Goal: Communication & Community: Answer question/provide support

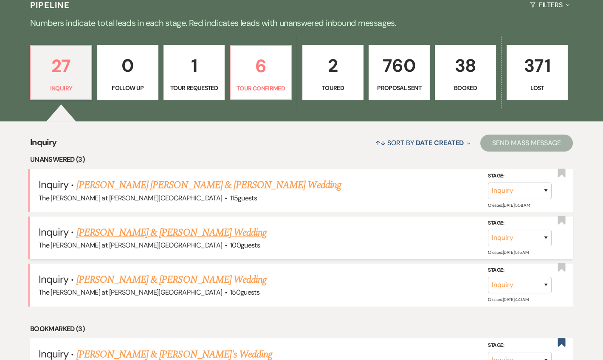
scroll to position [257, 0]
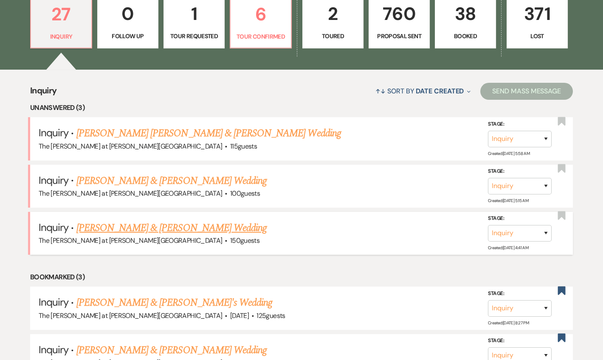
click at [191, 222] on link "[PERSON_NAME] & [PERSON_NAME] Wedding" at bounding box center [171, 227] width 190 height 15
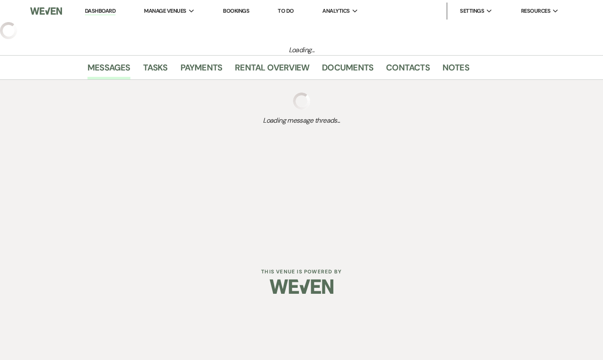
select select "17"
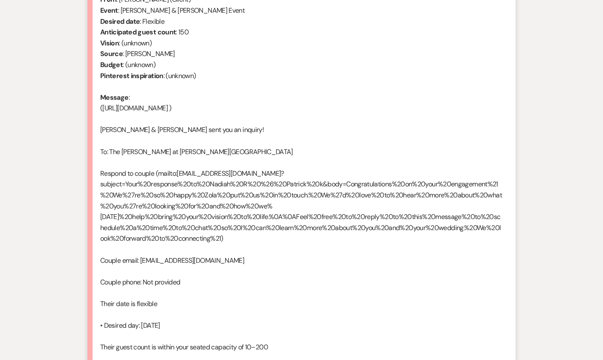
scroll to position [593, 0]
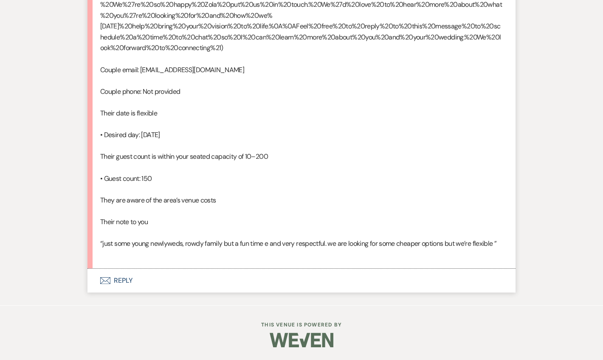
click at [120, 279] on button "Envelope Reply" at bounding box center [301, 281] width 428 height 24
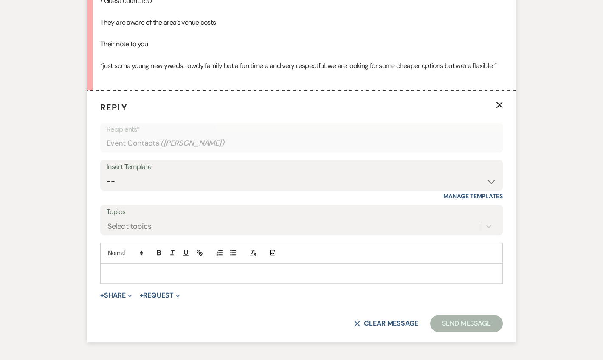
scroll to position [754, 0]
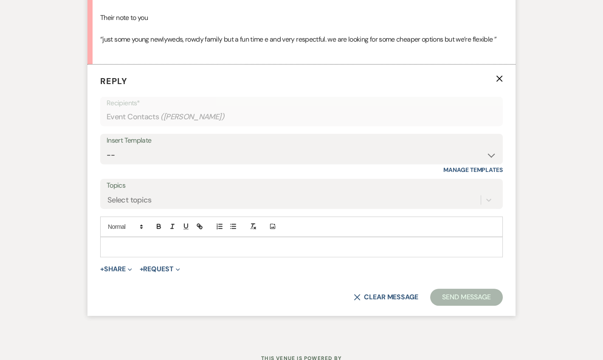
click at [125, 164] on div "Insert Template -- Weven Planning Portal Introduction (Booked Events) Tour Requ…" at bounding box center [301, 149] width 402 height 31
click at [151, 163] on select "-- Weven Planning Portal Introduction (Booked Events) Tour Request Response Fol…" at bounding box center [302, 155] width 390 height 17
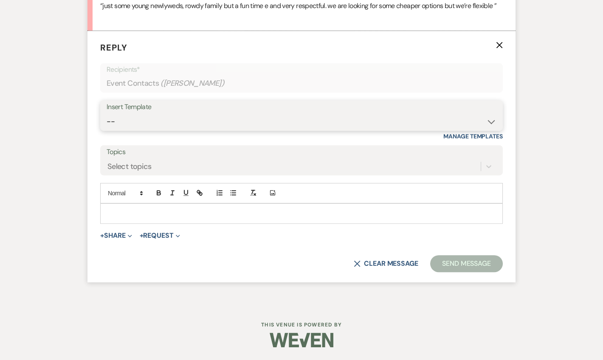
scroll to position [675, 0]
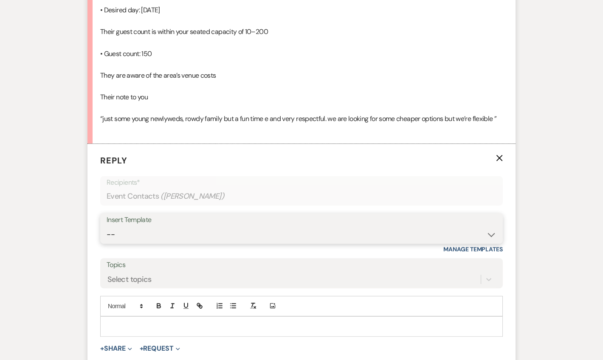
click at [146, 243] on select "-- Weven Planning Portal Introduction (Booked Events) Tour Request Response Fol…" at bounding box center [302, 234] width 390 height 17
click at [107, 243] on select "-- Weven Planning Portal Introduction (Booked Events) Tour Request Response Fol…" at bounding box center [302, 234] width 390 height 17
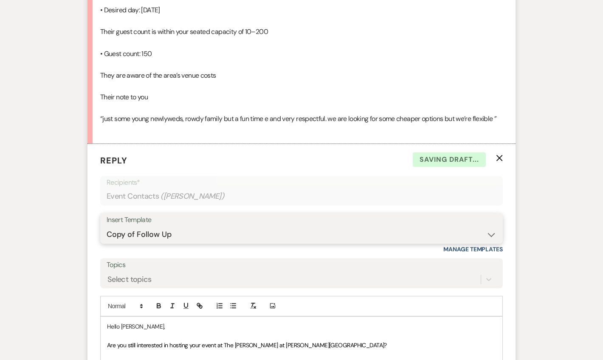
click at [143, 243] on select "-- Weven Planning Portal Introduction (Booked Events) Tour Request Response Fol…" at bounding box center [302, 234] width 390 height 17
select select "4367"
click at [107, 243] on select "-- Weven Planning Portal Introduction (Booked Events) Tour Request Response Fol…" at bounding box center [302, 234] width 390 height 17
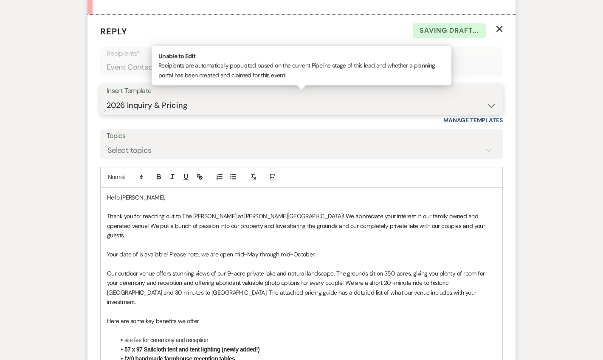
scroll to position [881, 0]
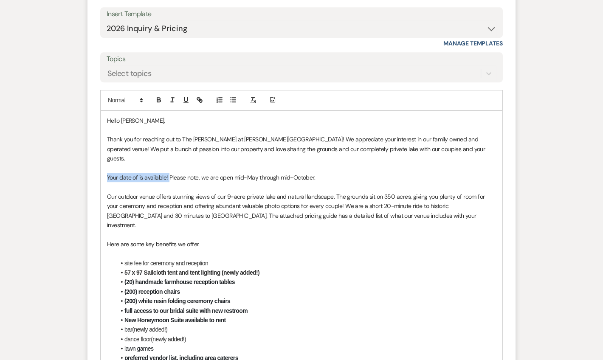
drag, startPoint x: 168, startPoint y: 208, endPoint x: 96, endPoint y: 207, distance: 71.7
click at [96, 207] on form "Reply X Saving draft... Recipients* Event Contacts ( [PERSON_NAME] ) Insert Tem…" at bounding box center [301, 302] width 428 height 728
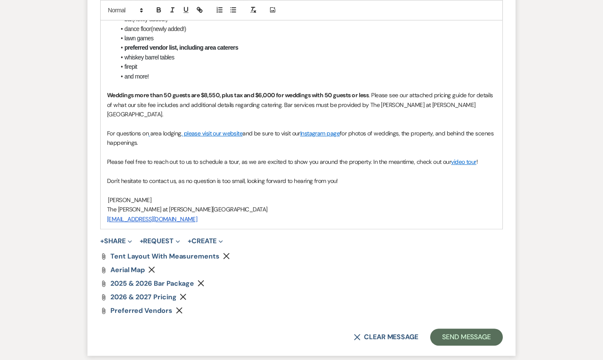
scroll to position [1278, 0]
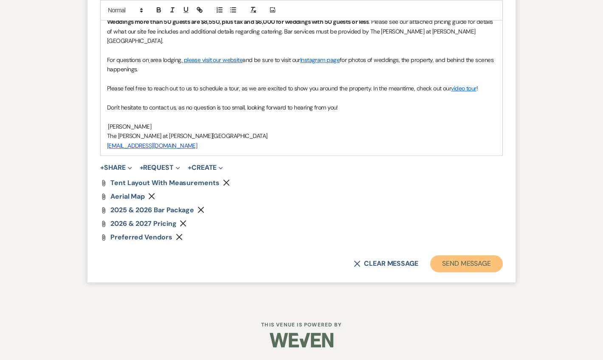
drag, startPoint x: 448, startPoint y: 264, endPoint x: 451, endPoint y: 261, distance: 4.8
click at [448, 264] on button "Send Message" at bounding box center [466, 263] width 73 height 17
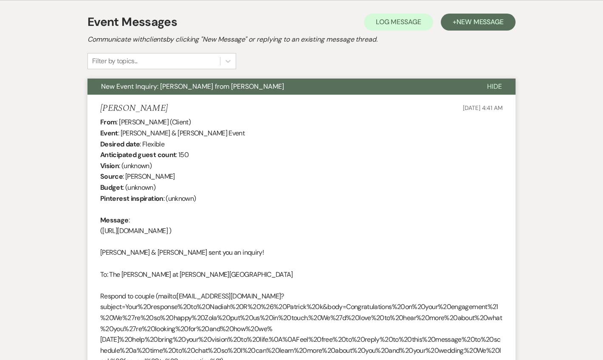
scroll to position [0, 0]
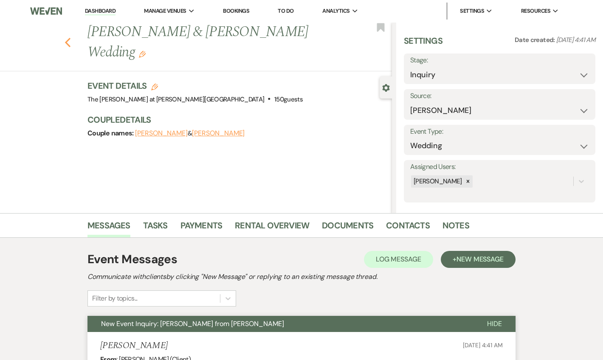
click at [70, 38] on use "button" at bounding box center [68, 42] width 6 height 9
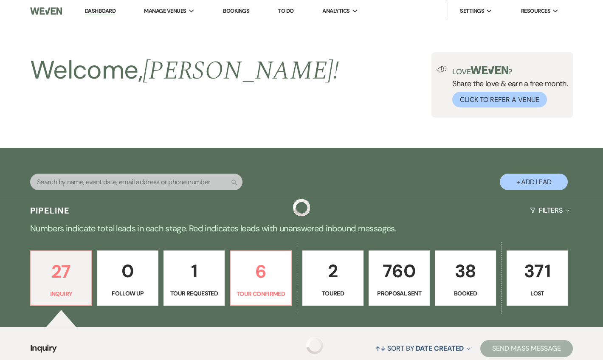
scroll to position [257, 0]
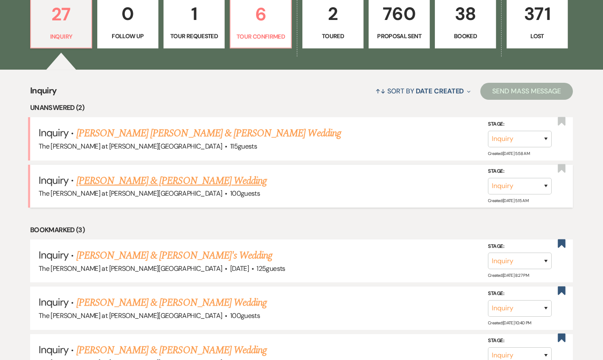
click at [125, 180] on link "[PERSON_NAME] & [PERSON_NAME] Wedding" at bounding box center [171, 180] width 190 height 15
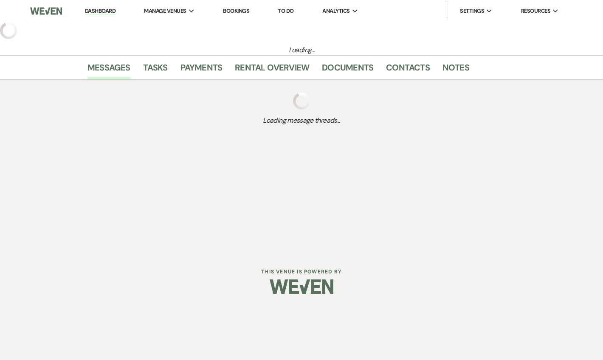
select select "17"
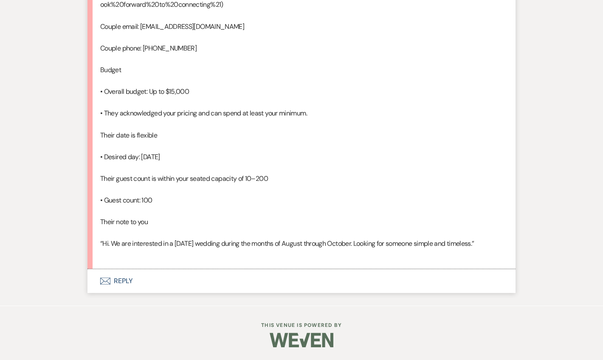
scroll to position [617, 0]
click at [126, 292] on button "Envelope Reply" at bounding box center [301, 281] width 428 height 24
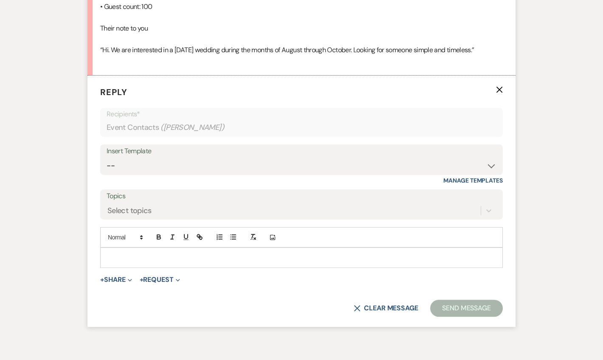
scroll to position [840, 0]
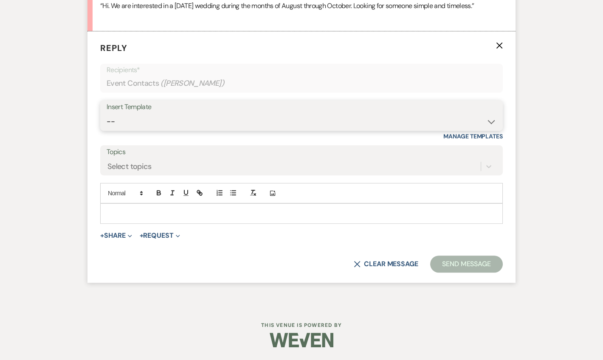
click at [150, 130] on select "-- Weven Planning Portal Introduction (Booked Events) Tour Request Response Fol…" at bounding box center [302, 121] width 390 height 17
click at [107, 130] on select "-- Weven Planning Portal Introduction (Booked Events) Tour Request Response Fol…" at bounding box center [302, 121] width 390 height 17
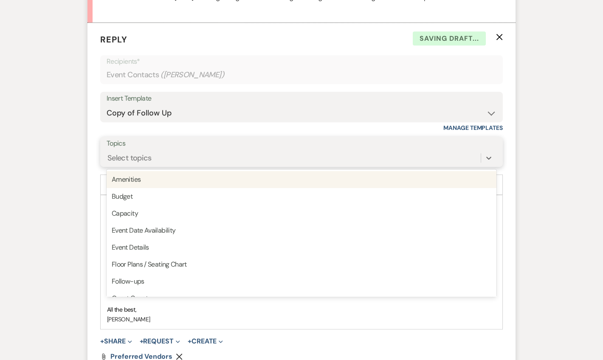
click at [158, 165] on div "Select topics" at bounding box center [294, 158] width 374 height 15
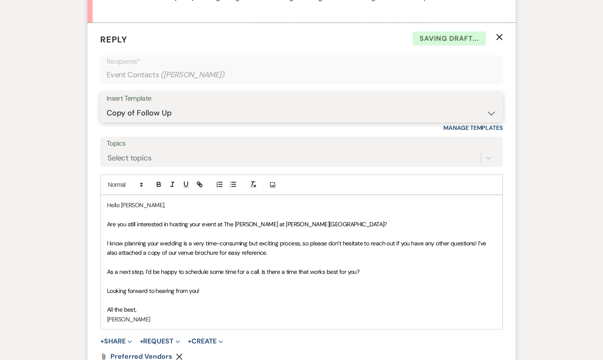
click at [150, 121] on select "-- Weven Planning Portal Introduction (Booked Events) Tour Request Response Fol…" at bounding box center [302, 113] width 390 height 17
select select "4367"
click at [107, 121] on select "-- Weven Planning Portal Introduction (Booked Events) Tour Request Response Fol…" at bounding box center [302, 113] width 390 height 17
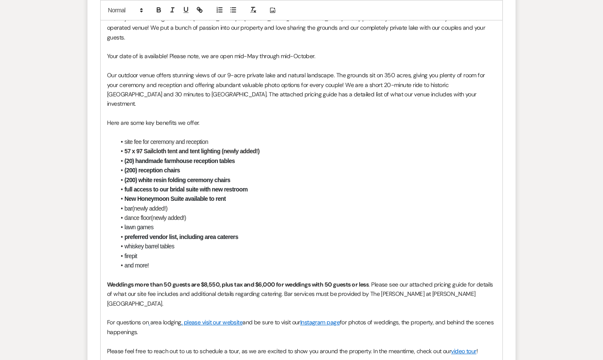
scroll to position [994, 0]
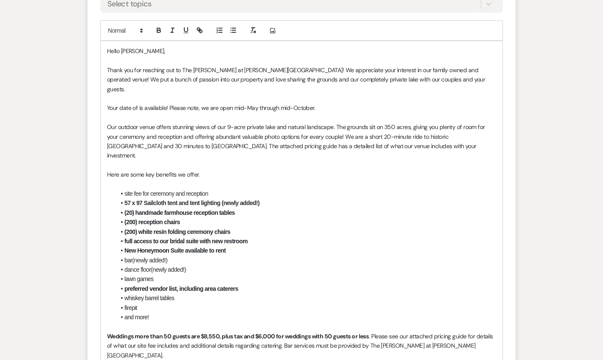
drag, startPoint x: 312, startPoint y: 131, endPoint x: 102, endPoint y: 130, distance: 210.0
click at [102, 130] on div "Hello [PERSON_NAME], Thank you for reaching out to The [PERSON_NAME] at [PERSON…" at bounding box center [301, 255] width 401 height 428
drag, startPoint x: 215, startPoint y: 129, endPoint x: 306, endPoint y: 133, distance: 90.9
click at [215, 112] on span "Your date of is available! Please note, we are open mid-May through mid-October." at bounding box center [211, 108] width 208 height 8
drag, startPoint x: 317, startPoint y: 128, endPoint x: 90, endPoint y: 123, distance: 227.1
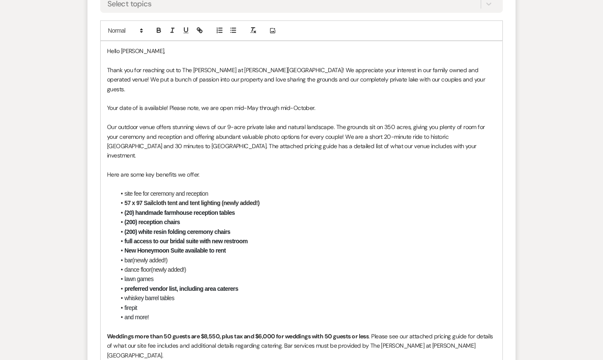
click at [90, 123] on form "Reply X Draft Recipients* Event Contacts ( [PERSON_NAME] ) Insert Template -- W…" at bounding box center [301, 233] width 428 height 728
drag, startPoint x: 118, startPoint y: 131, endPoint x: 349, endPoint y: 131, distance: 231.3
click at [118, 112] on span "Your date of is available! Please note, we are open mid-May through mid-October." at bounding box center [211, 108] width 208 height 8
click at [348, 112] on p "Your date of is available! Please note, we are open mid-May through mid-October." at bounding box center [301, 107] width 389 height 9
drag, startPoint x: 308, startPoint y: 132, endPoint x: 107, endPoint y: 133, distance: 201.6
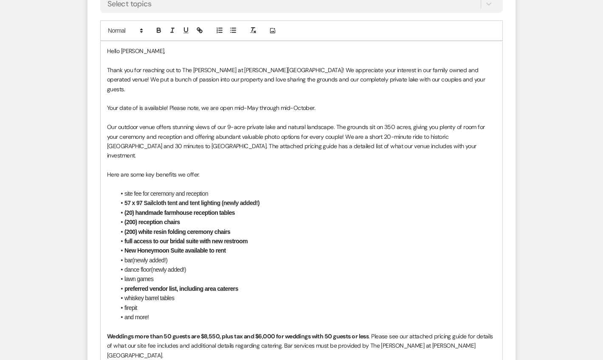
click at [107, 112] on p "Your date of is available! Please note, we are open mid-May through mid-October." at bounding box center [301, 107] width 389 height 9
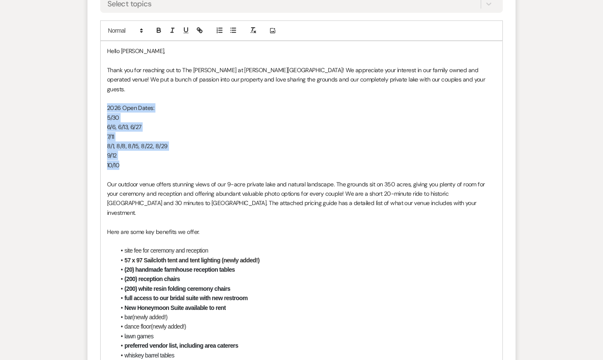
drag, startPoint x: 119, startPoint y: 187, endPoint x: 100, endPoint y: 132, distance: 57.4
click at [101, 132] on div "Hello [PERSON_NAME], Thank you for reaching out to The [PERSON_NAME] at [PERSON…" at bounding box center [301, 283] width 401 height 485
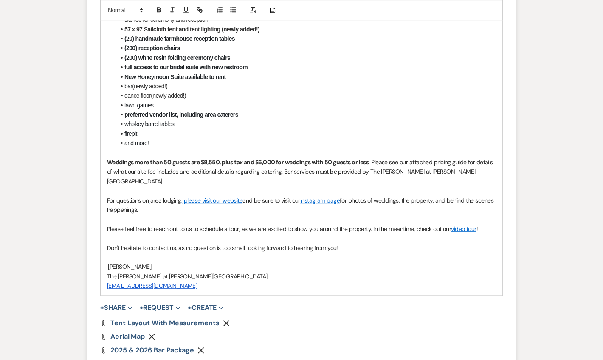
scroll to position [1148, 0]
click at [446, 196] on p at bounding box center [301, 190] width 389 height 9
click at [447, 186] on p "Weddings more than 50 guests are $8,550, plus tax and $6,000 for weddings with …" at bounding box center [301, 172] width 389 height 28
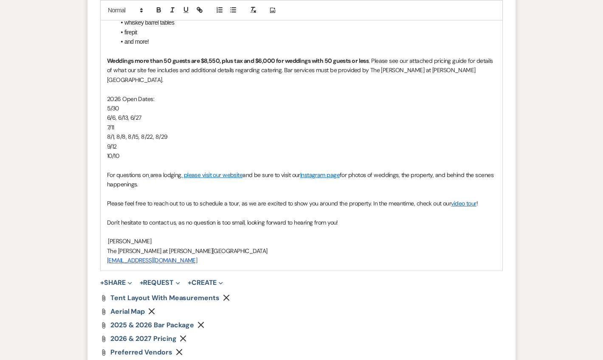
scroll to position [1251, 0]
click at [486, 202] on p "Please feel free to reach out to us to schedule a tour, as we are excited to sh…" at bounding box center [301, 202] width 389 height 9
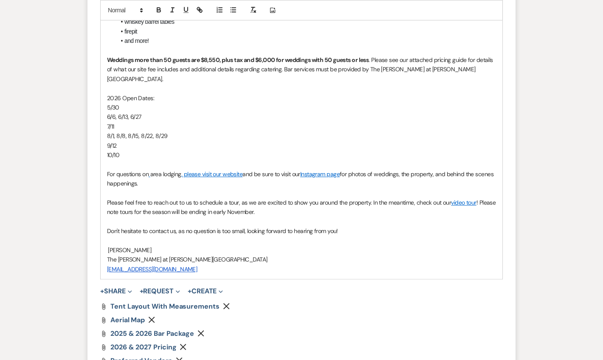
drag, startPoint x: 479, startPoint y: 205, endPoint x: 480, endPoint y: 210, distance: 5.2
click at [480, 210] on p "Please feel free to reach out to us to schedule a tour, as we are excited to sh…" at bounding box center [301, 207] width 389 height 19
click at [158, 7] on icon "button" at bounding box center [159, 10] width 8 height 8
click at [317, 226] on p at bounding box center [301, 221] width 389 height 9
drag, startPoint x: 479, startPoint y: 203, endPoint x: 485, endPoint y: 212, distance: 10.1
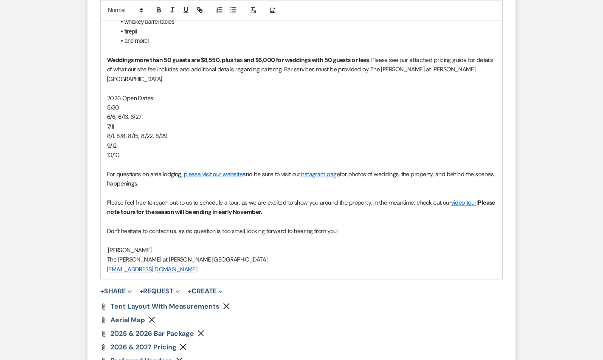
click at [485, 212] on p "Please feel free to reach out to us to schedule a tour, as we are excited to sh…" at bounding box center [301, 207] width 389 height 19
copy strong "Please note tours for the season will be ending in early November."
click at [282, 214] on p "Please feel free to reach out to us to schedule a tour, as we are excited to sh…" at bounding box center [301, 207] width 389 height 19
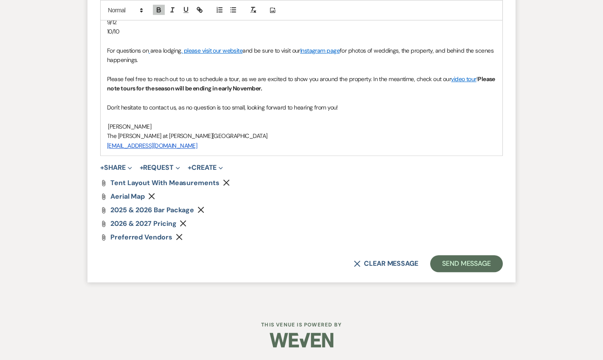
scroll to position [1377, 0]
click at [447, 259] on button "Send Message" at bounding box center [466, 263] width 73 height 17
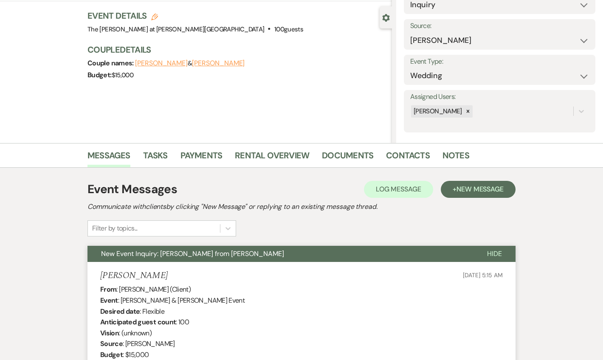
scroll to position [0, 0]
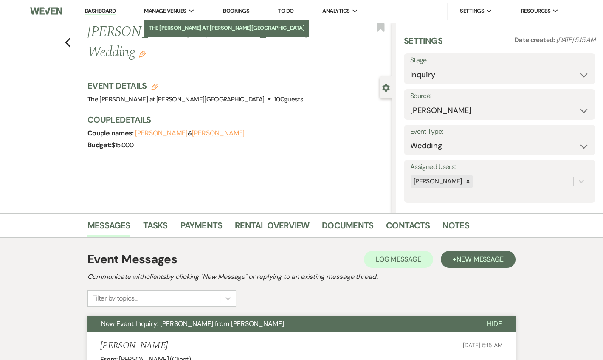
click at [189, 21] on link "The [PERSON_NAME] at [PERSON_NAME][GEOGRAPHIC_DATA]" at bounding box center [226, 28] width 164 height 17
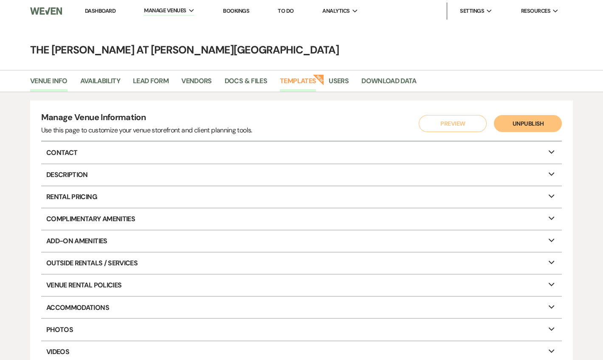
click at [305, 77] on link "Templates" at bounding box center [298, 84] width 36 height 16
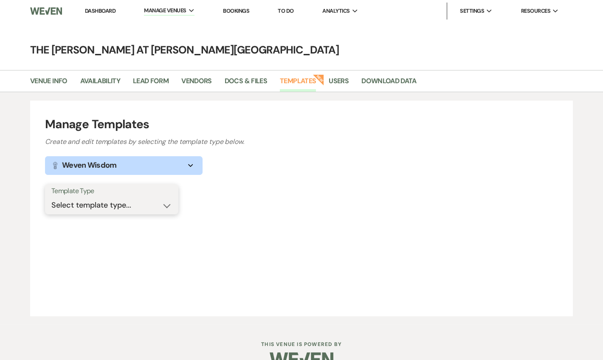
click at [104, 202] on select "Select template type... Task List Message Templates Payment Plan Inventory Item…" at bounding box center [111, 205] width 121 height 17
select select "Message Templates"
click at [51, 197] on select "Select template type... Task List Message Templates Payment Plan Inventory Item…" at bounding box center [111, 205] width 121 height 17
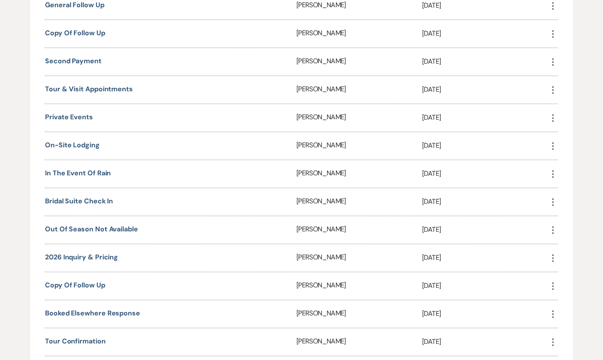
scroll to position [514, 0]
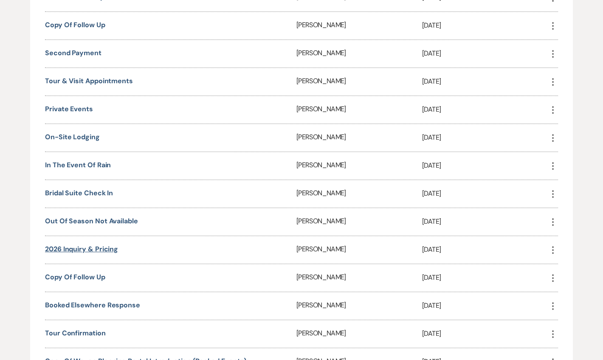
click at [100, 244] on link "2026 Inquiry & Pricing" at bounding box center [81, 248] width 73 height 9
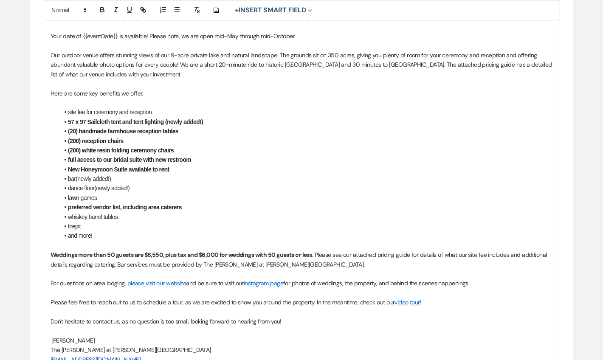
scroll to position [360, 0]
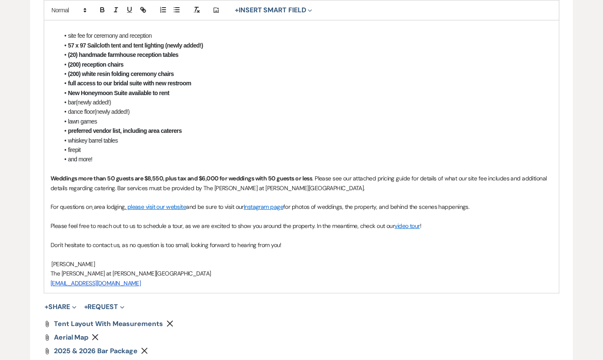
click at [429, 225] on p "Please feel free to reach out to us to schedule a tour, as we are excited to sh…" at bounding box center [301, 225] width 502 height 9
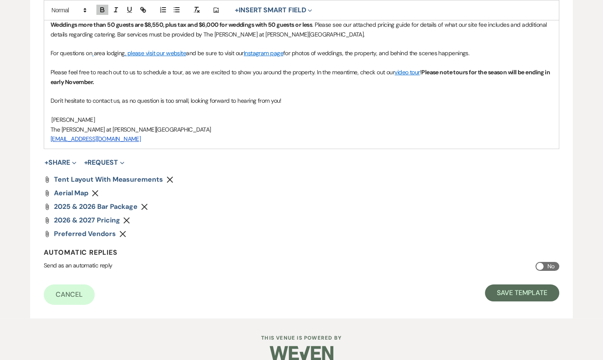
scroll to position [514, 0]
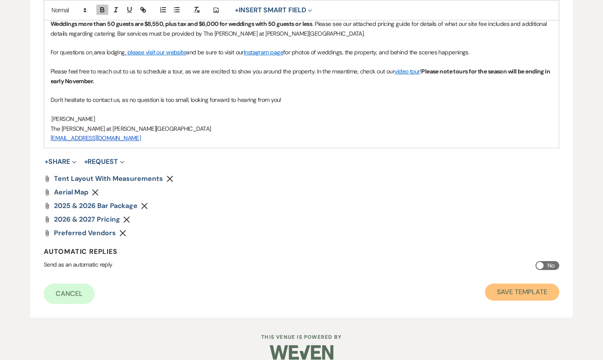
click at [518, 294] on button "Save Template" at bounding box center [522, 291] width 74 height 17
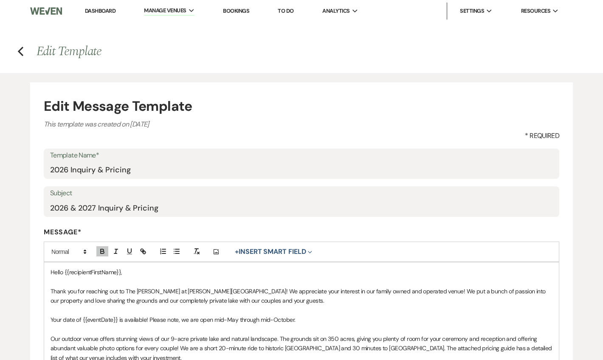
select select "Message Templates"
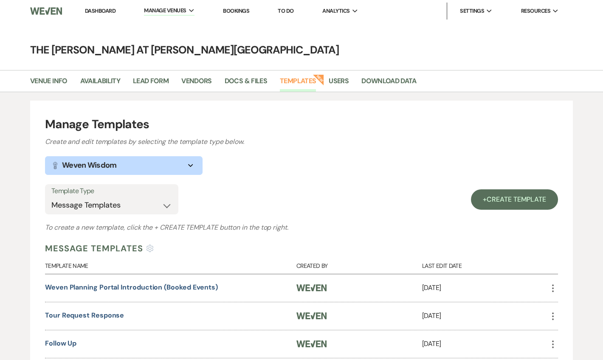
click at [114, 10] on li "Dashboard" at bounding box center [100, 11] width 39 height 17
drag, startPoint x: 114, startPoint y: 10, endPoint x: 149, endPoint y: 22, distance: 37.4
click at [112, 11] on link "Dashboard" at bounding box center [100, 10] width 31 height 7
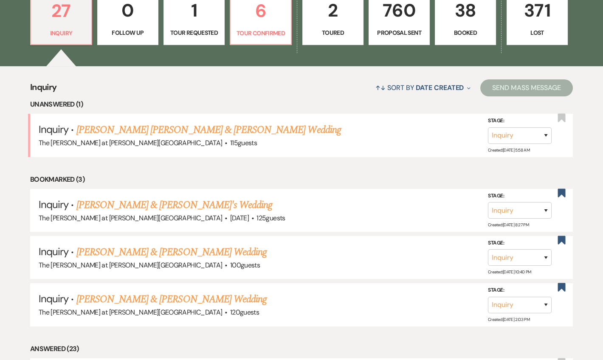
scroll to position [257, 0]
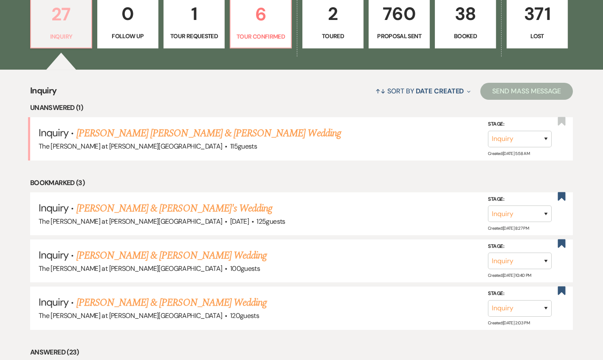
click at [57, 19] on p "27" at bounding box center [61, 14] width 50 height 28
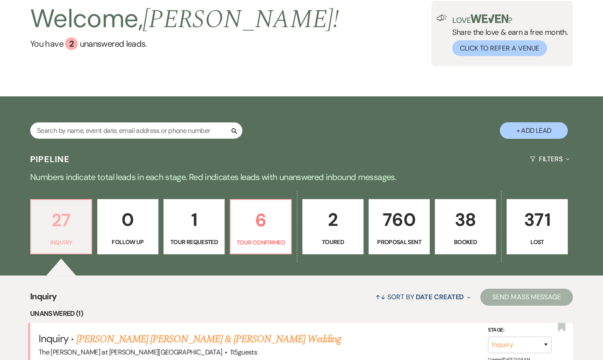
scroll to position [205, 0]
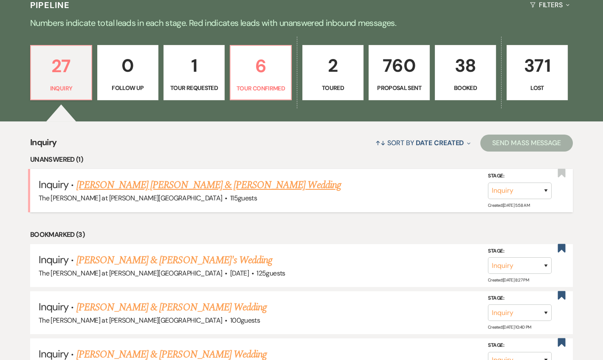
click at [149, 182] on link "[PERSON_NAME] [PERSON_NAME] & [PERSON_NAME] Wedding" at bounding box center [208, 184] width 264 height 15
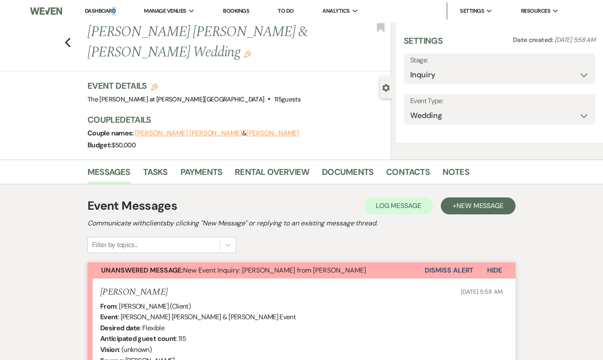
select select "17"
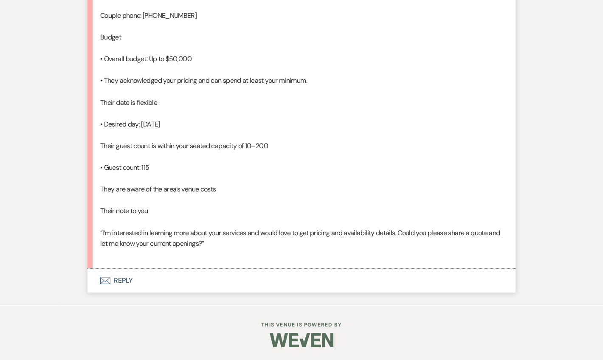
scroll to position [668, 0]
click at [125, 280] on button "Envelope Reply" at bounding box center [301, 281] width 428 height 24
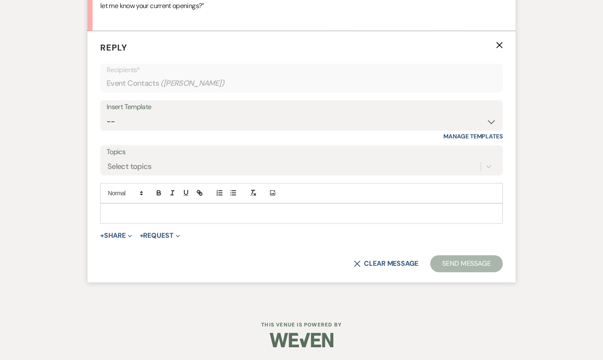
scroll to position [883, 0]
click at [134, 130] on select "-- Weven Planning Portal Introduction (Booked Events) Tour Request Response Fol…" at bounding box center [302, 121] width 390 height 17
select select "4367"
click at [107, 130] on select "-- Weven Planning Portal Introduction (Booked Events) Tour Request Response Fol…" at bounding box center [302, 121] width 390 height 17
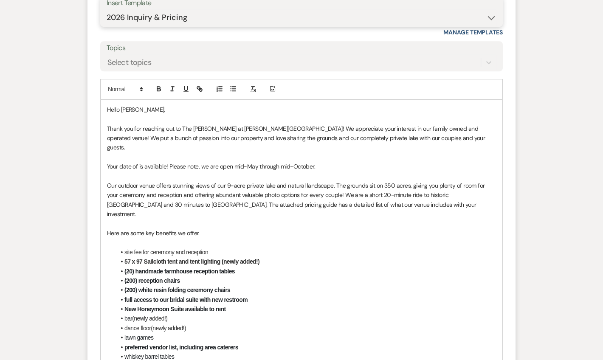
scroll to position [986, 0]
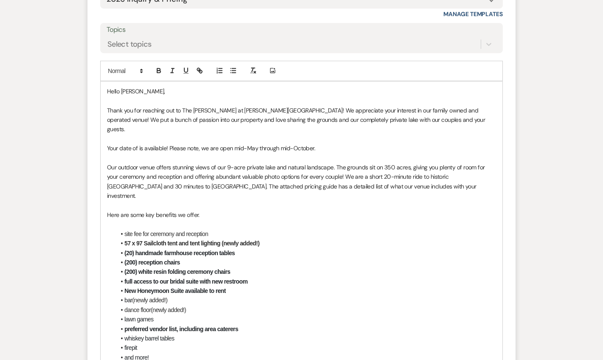
drag, startPoint x: 252, startPoint y: 180, endPoint x: 100, endPoint y: 179, distance: 151.5
click at [101, 179] on div "Hello Blake, Thank you for reaching out to The Rosemary at Spano Lake! We appre…" at bounding box center [301, 300] width 401 height 438
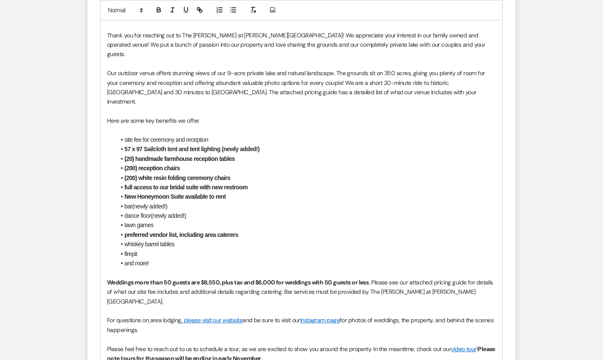
scroll to position [1192, 0]
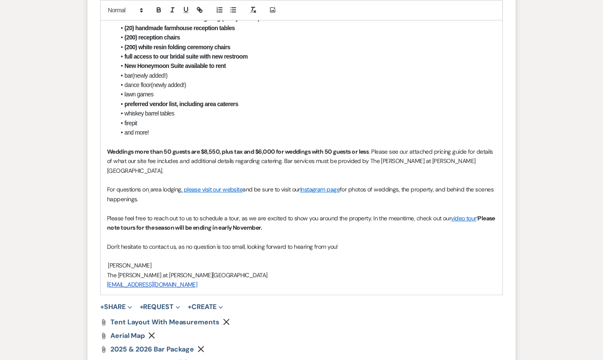
click at [464, 185] on p at bounding box center [301, 179] width 389 height 9
click at [449, 175] on p "Weddings more than 50 guests are $8,550, plus tax and $6,000 for weddings with …" at bounding box center [301, 161] width 389 height 28
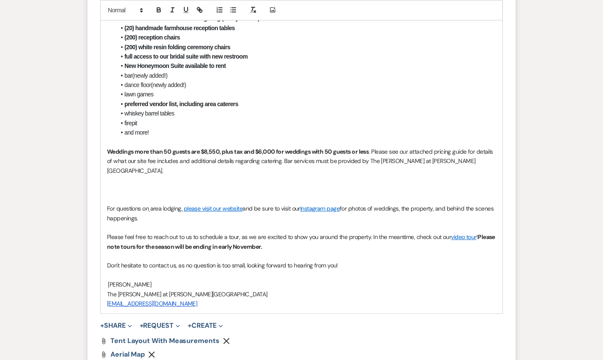
click at [122, 194] on p "﻿" at bounding box center [301, 189] width 389 height 9
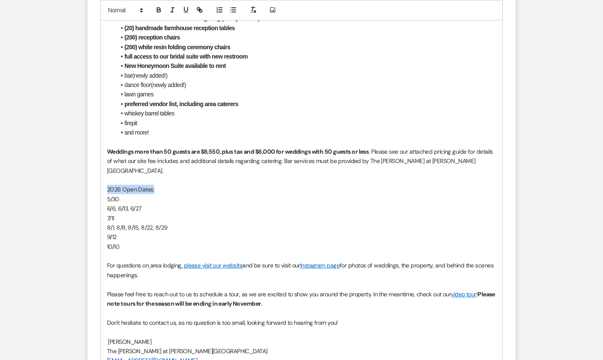
drag, startPoint x: 101, startPoint y: 197, endPoint x: 95, endPoint y: 199, distance: 5.8
click at [95, 199] on form "Reply X Saving draft... Recipients* Event Contacts ( Blake Dunn ) Insert Templa…" at bounding box center [301, 100] width 428 height 794
click at [163, 10] on button "button" at bounding box center [159, 10] width 12 height 10
click at [228, 185] on p at bounding box center [301, 179] width 389 height 9
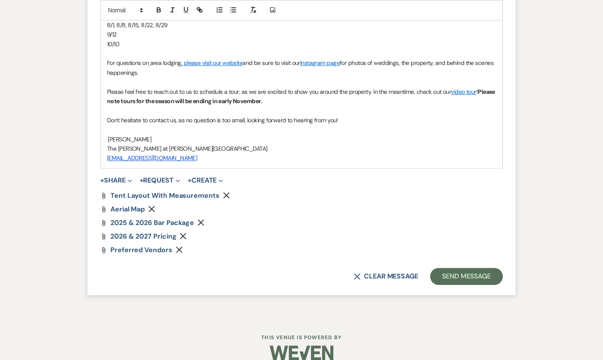
scroll to position [1398, 0]
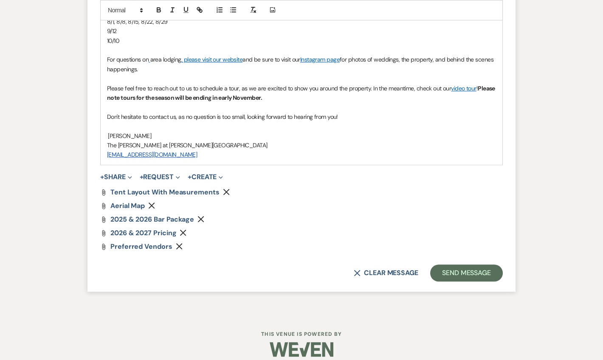
click at [455, 281] on button "Send Message" at bounding box center [466, 272] width 73 height 17
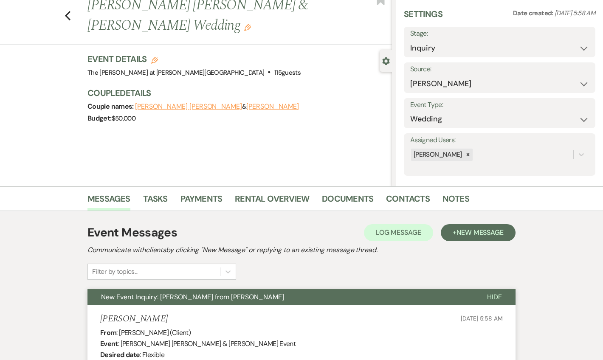
scroll to position [0, 0]
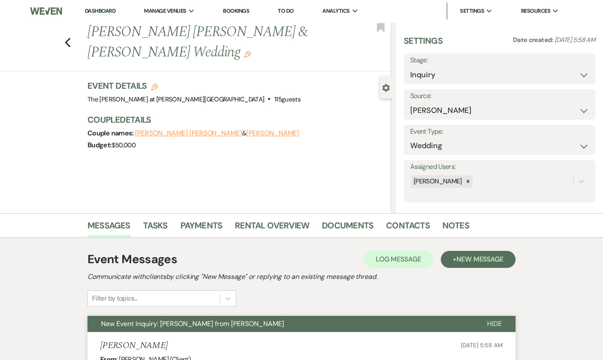
click at [97, 10] on link "Dashboard" at bounding box center [100, 11] width 31 height 8
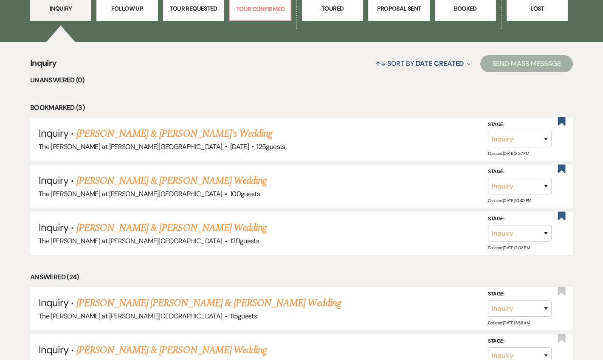
scroll to position [205, 0]
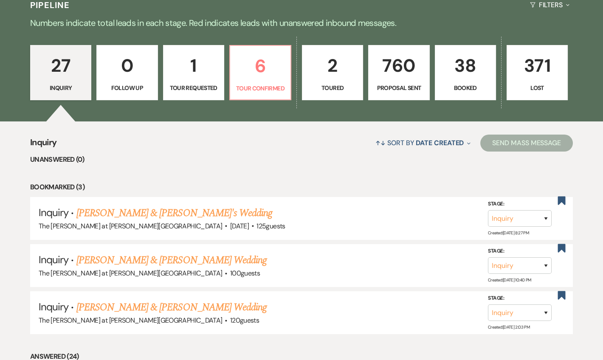
click at [276, 23] on p "Numbers indicate total leads in each stage. Red indicates leads with unanswered…" at bounding box center [301, 23] width 603 height 14
click at [262, 66] on p "6" at bounding box center [260, 66] width 50 height 28
select select "4"
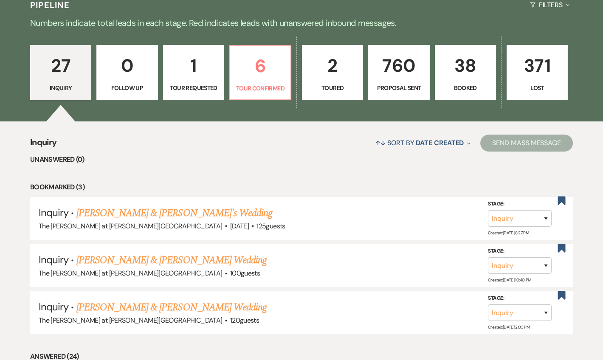
select select "4"
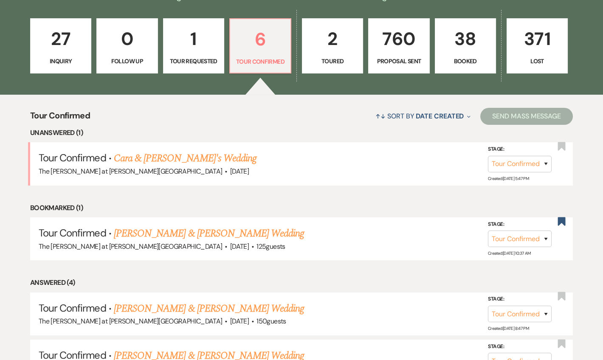
scroll to position [257, 0]
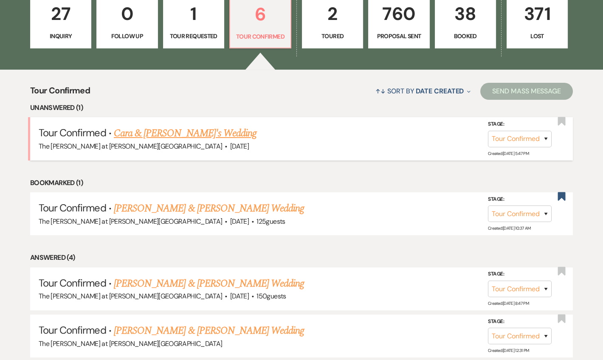
click at [166, 133] on link "Cara & Cat's Wedding" at bounding box center [185, 133] width 143 height 15
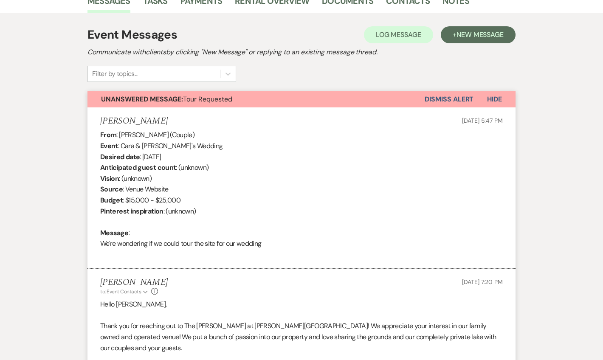
select select "4"
select select "5"
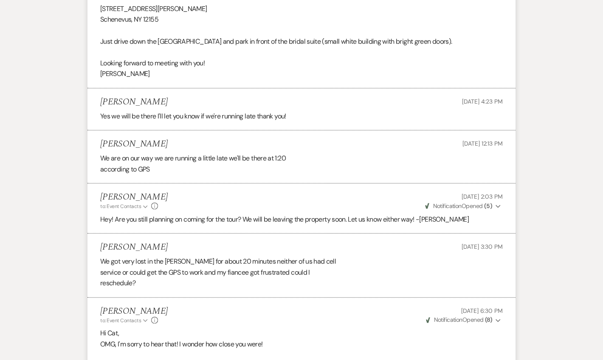
scroll to position [1550, 0]
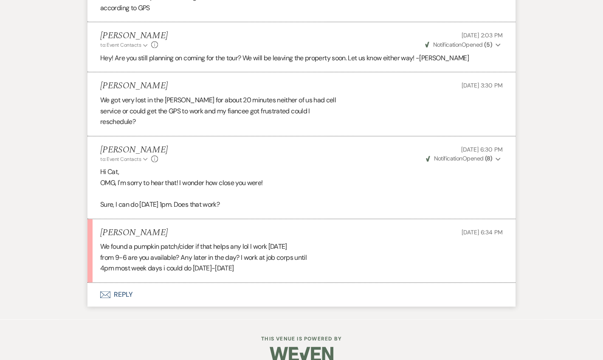
click at [127, 285] on button "Envelope Reply" at bounding box center [301, 295] width 428 height 24
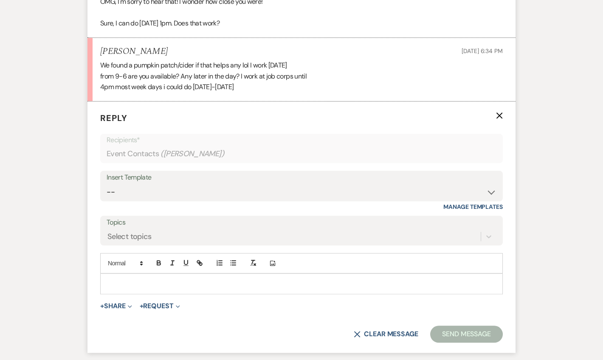
scroll to position [1764, 0]
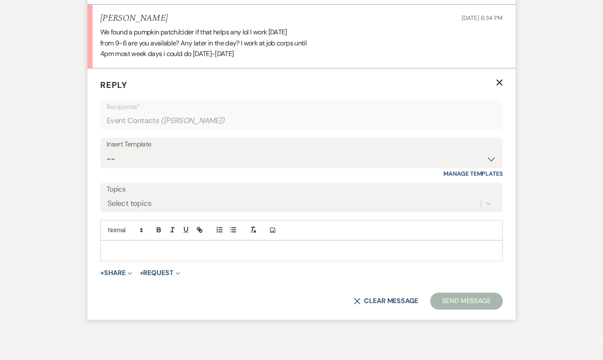
click at [134, 246] on p at bounding box center [301, 250] width 389 height 9
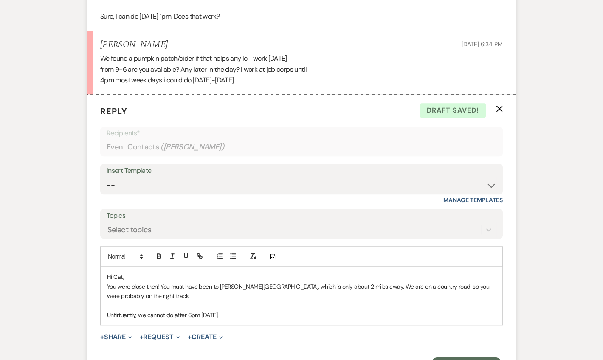
scroll to position [1816, 0]
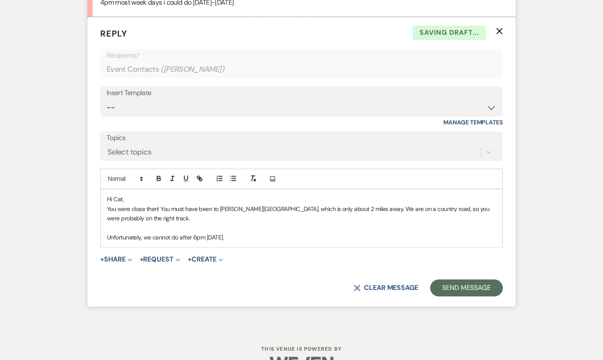
click at [243, 217] on div "Hi Cat, You were close then! You must have been to Willy's Farm, which is only …" at bounding box center [301, 218] width 401 height 58
click at [260, 233] on p "Unfortunately, we cannot do after 6pm on Sunday." at bounding box center [301, 237] width 389 height 9
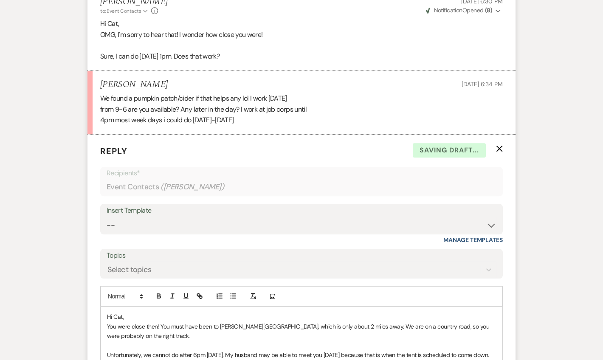
scroll to position [1680, 0]
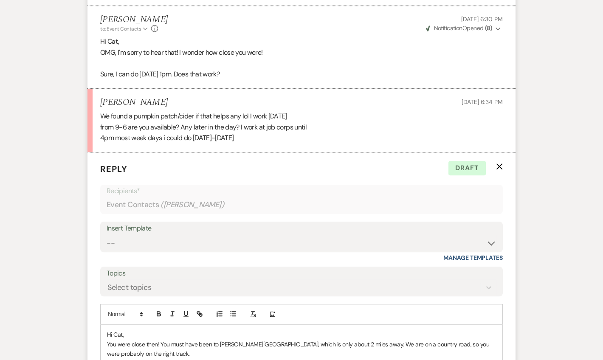
click at [201, 359] on p at bounding box center [301, 363] width 389 height 9
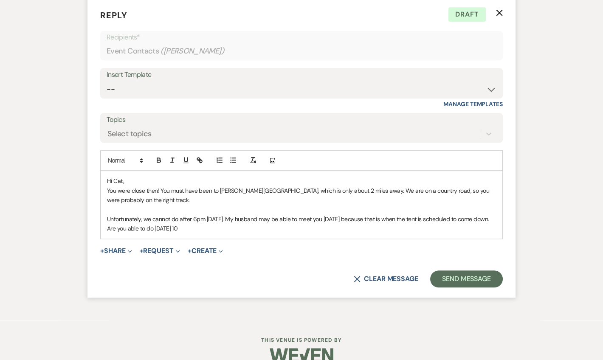
scroll to position [1835, 0]
click at [204, 215] on p "Unfortunately, we cannot do after 6pm on Sunday. My husband may be able to meet…" at bounding box center [301, 222] width 389 height 19
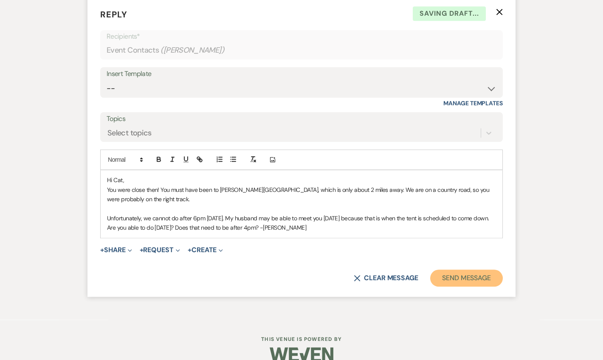
click at [461, 269] on button "Send Message" at bounding box center [466, 277] width 73 height 17
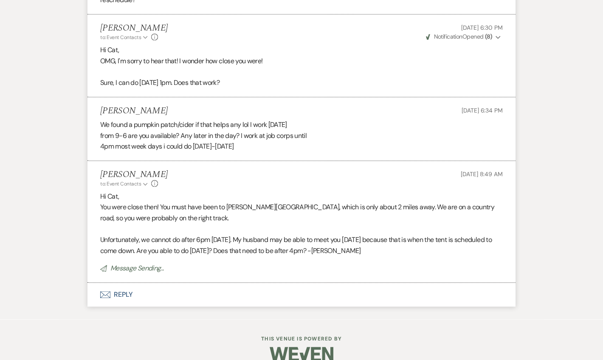
click at [121, 283] on button "Envelope Reply" at bounding box center [301, 295] width 428 height 24
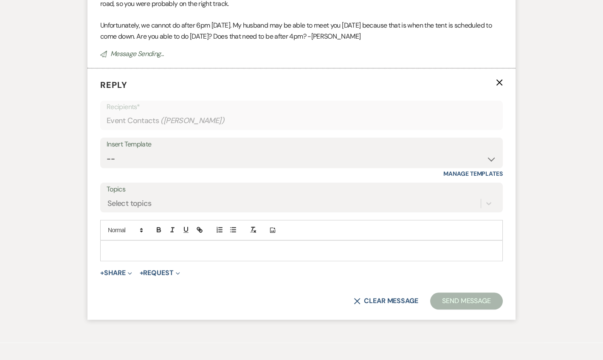
click at [135, 246] on p at bounding box center [301, 250] width 389 height 9
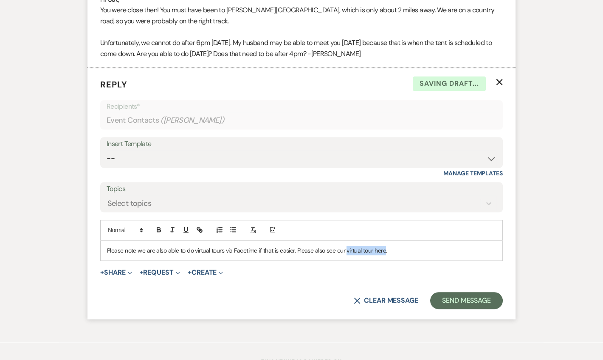
drag, startPoint x: 345, startPoint y: 236, endPoint x: 384, endPoint y: 236, distance: 39.0
click at [384, 246] on p "Please note we are also able to do virtual tours via Facetime if that is easier…" at bounding box center [301, 250] width 389 height 9
click at [345, 246] on p "Please note we are also able to do virtual tours via Facetime if that is easier…" at bounding box center [301, 250] width 389 height 9
drag, startPoint x: 361, startPoint y: 235, endPoint x: 352, endPoint y: 235, distance: 8.5
click at [352, 246] on p "Please note we are also able to do virtual tours via Facetime if that is easier…" at bounding box center [301, 250] width 389 height 9
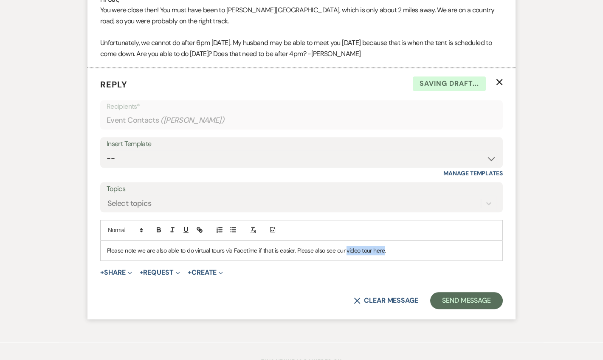
drag, startPoint x: 347, startPoint y: 235, endPoint x: 383, endPoint y: 240, distance: 36.8
click at [383, 246] on p "Please note we are also able to do virtual tours via Facetime if that is easier…" at bounding box center [301, 250] width 389 height 9
click at [198, 226] on icon "button" at bounding box center [200, 230] width 8 height 8
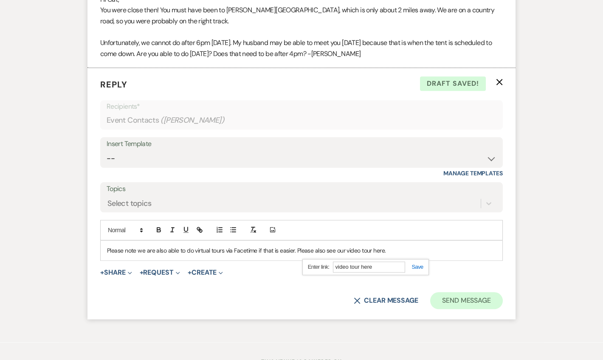
paste input "https://www.rosemaryatspanolake.com/general-8-1"
type input "https://www.rosemaryatspanolake.com/general-8-1"
click at [417, 259] on div "https://www.rosemaryatspanolake.com/general-8-1" at bounding box center [365, 267] width 126 height 17
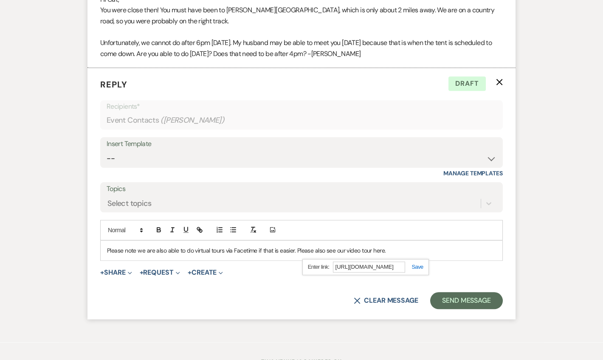
click at [421, 259] on div "https://www.rosemaryatspanolake.com/general-8-1" at bounding box center [365, 267] width 126 height 17
click at [420, 264] on link at bounding box center [414, 267] width 18 height 6
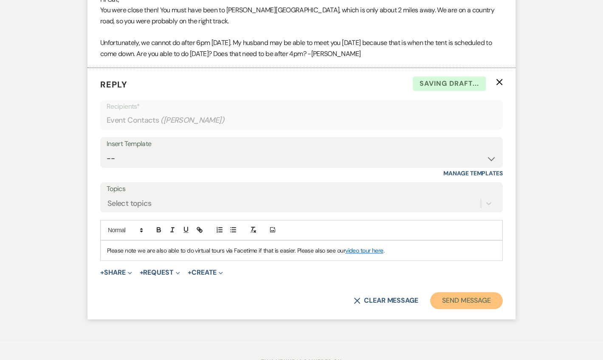
click at [464, 292] on button "Send Message" at bounding box center [466, 300] width 73 height 17
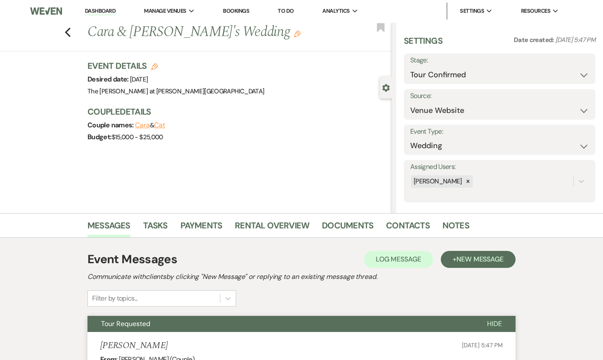
click at [106, 13] on link "Dashboard" at bounding box center [100, 11] width 31 height 8
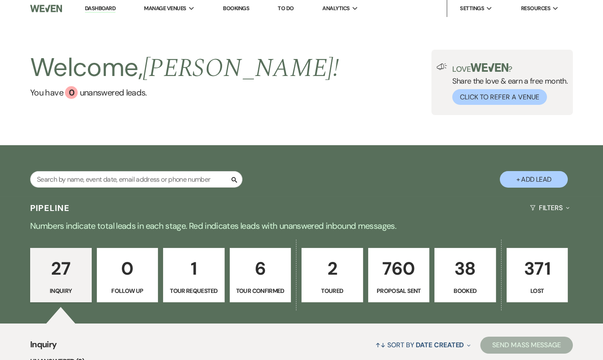
scroll to position [26, 0]
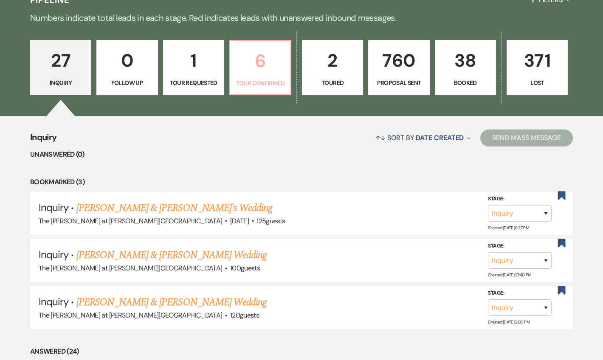
click at [249, 86] on p "Tour Confirmed" at bounding box center [260, 83] width 50 height 9
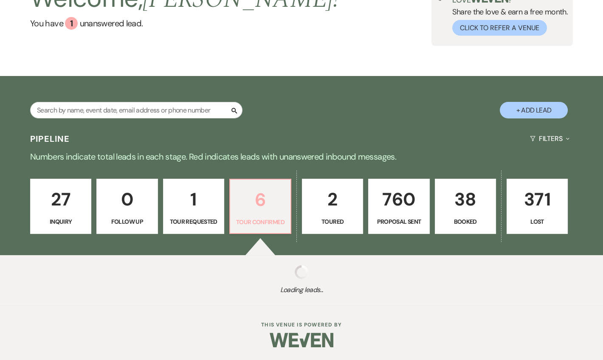
select select "4"
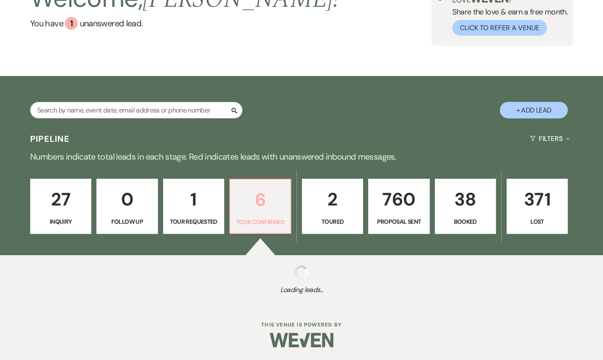
select select "4"
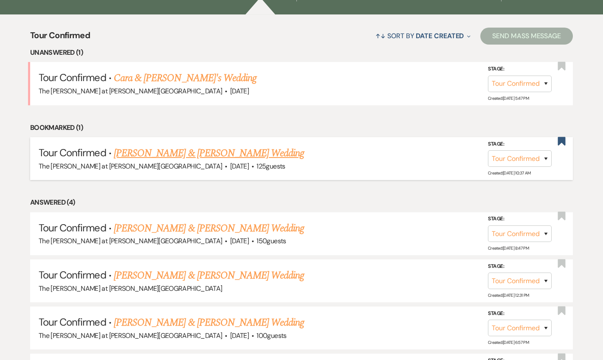
scroll to position [314, 0]
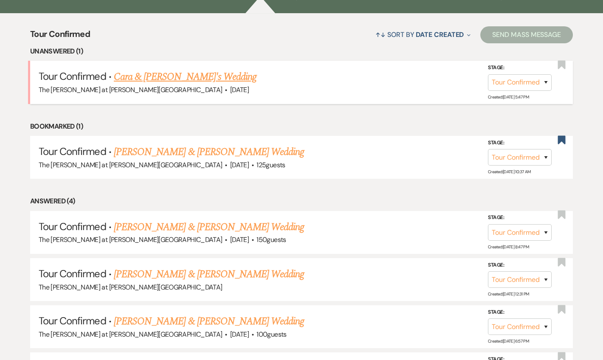
click at [230, 85] on span "Oct 8, 2027" at bounding box center [239, 89] width 19 height 9
click at [174, 79] on link "Cara & Cat's Wedding" at bounding box center [185, 76] width 143 height 15
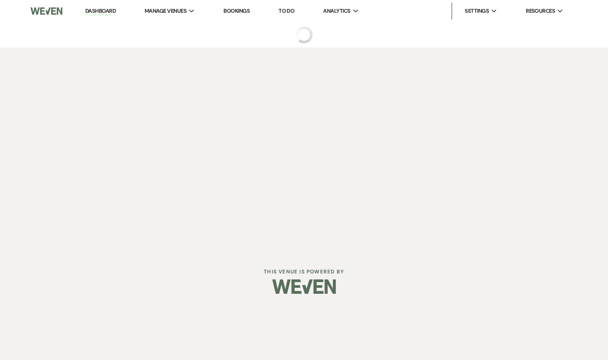
select select "4"
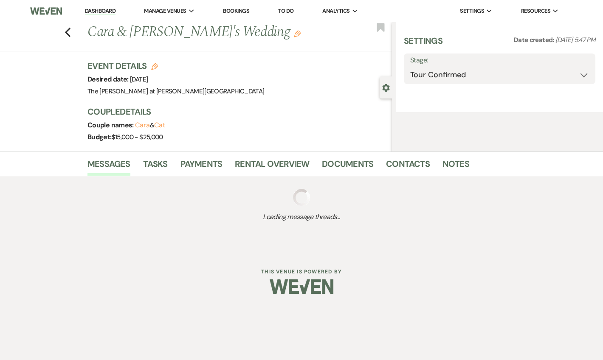
select select "5"
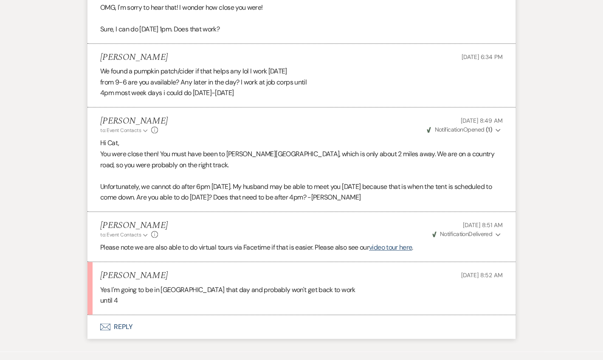
scroll to position [1755, 0]
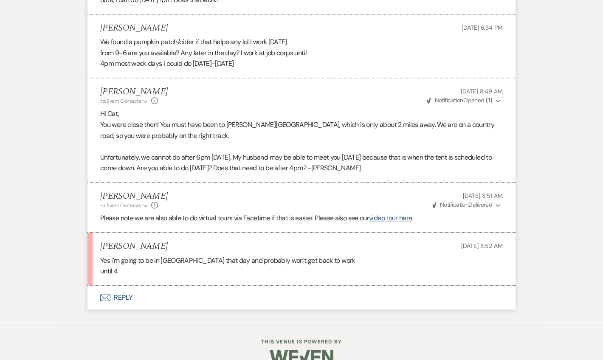
click at [118, 286] on button "Envelope Reply" at bounding box center [301, 298] width 428 height 24
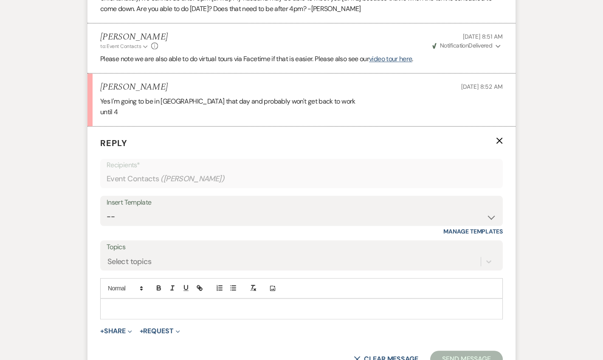
scroll to position [1919, 0]
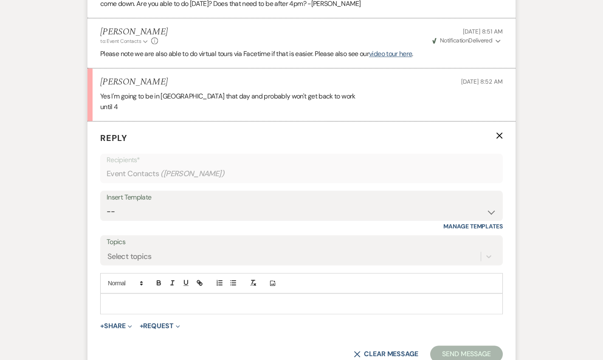
click at [124, 294] on div at bounding box center [301, 304] width 401 height 20
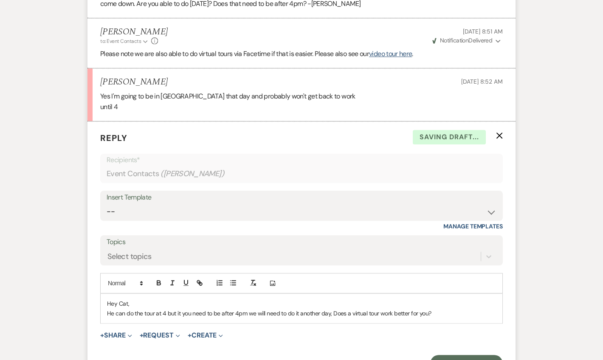
click at [447, 299] on p "Hey Cat," at bounding box center [301, 303] width 389 height 9
drag, startPoint x: 331, startPoint y: 297, endPoint x: 350, endPoint y: 294, distance: 18.8
click at [432, 299] on p "Hey Cat," at bounding box center [301, 303] width 389 height 9
click at [435, 308] on p "He can do the tour at 4 but it you need to be after 4pm we will need to do it a…" at bounding box center [301, 312] width 389 height 9
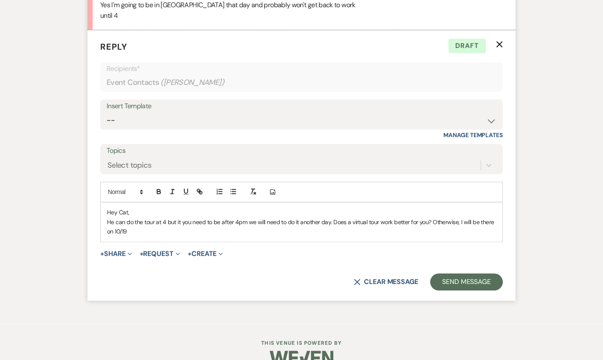
scroll to position [2013, 0]
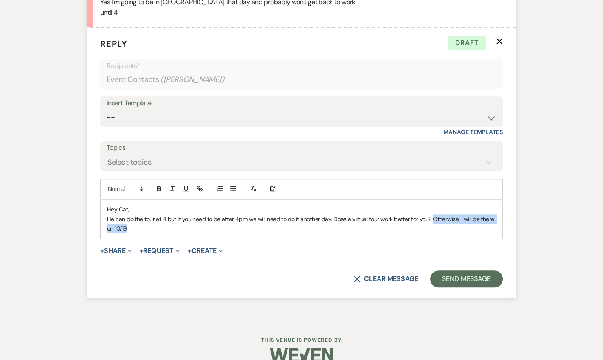
drag, startPoint x: 431, startPoint y: 202, endPoint x: 441, endPoint y: 217, distance: 18.5
click at [441, 217] on p "He can do the tour at 4 but it you need to be after 4pm we will need to do it a…" at bounding box center [301, 223] width 389 height 19
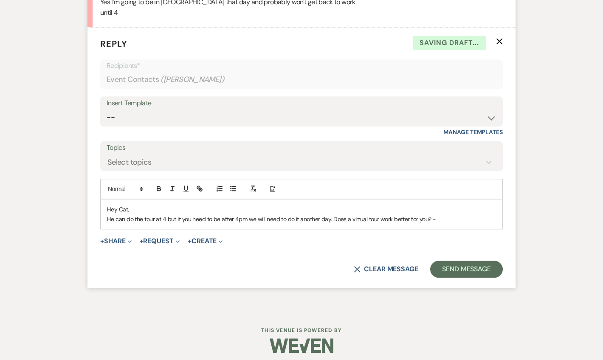
scroll to position [2004, 0]
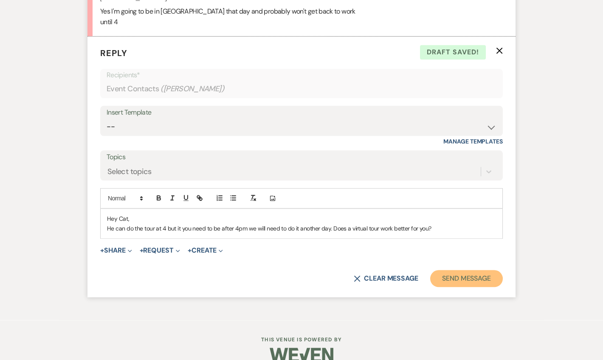
drag, startPoint x: 455, startPoint y: 271, endPoint x: 485, endPoint y: 268, distance: 29.4
click at [456, 271] on button "Send Message" at bounding box center [466, 278] width 73 height 17
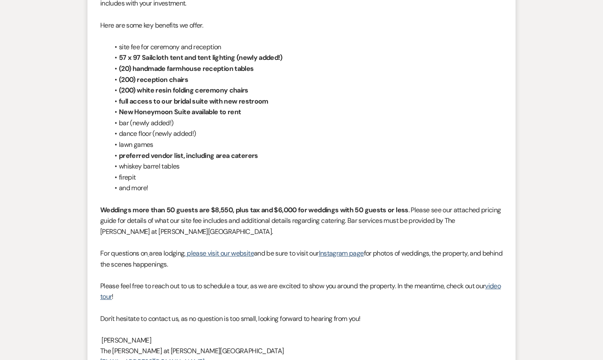
scroll to position [0, 0]
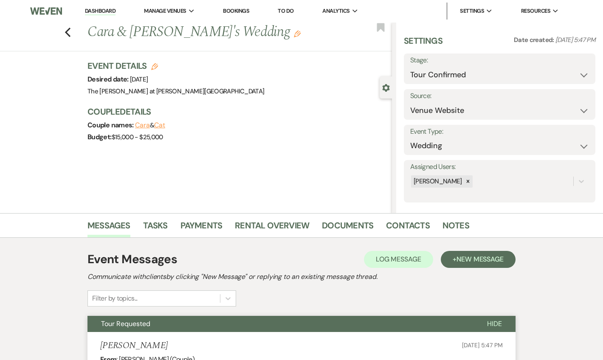
drag, startPoint x: 104, startPoint y: 11, endPoint x: 115, endPoint y: 3, distance: 14.3
click at [104, 11] on link "Dashboard" at bounding box center [100, 11] width 31 height 8
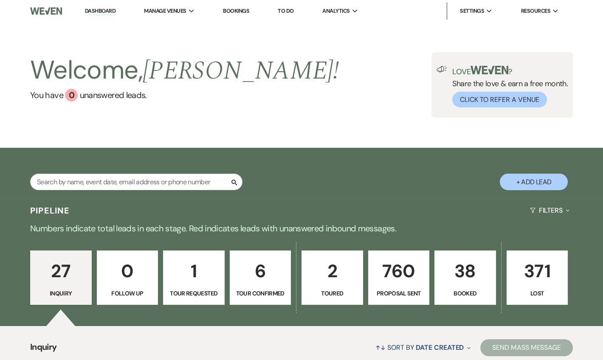
click at [101, 11] on link "Dashboard" at bounding box center [100, 11] width 31 height 8
click at [87, 11] on link "Dashboard" at bounding box center [100, 11] width 31 height 8
